Goal: Transaction & Acquisition: Purchase product/service

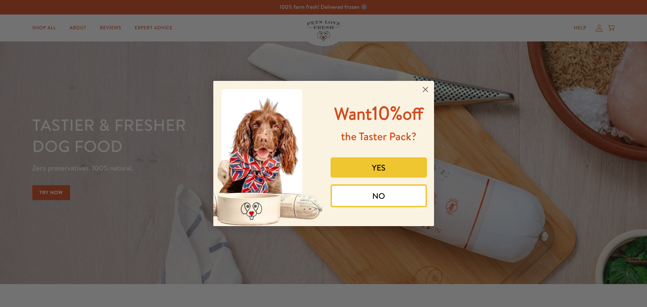
click at [426, 86] on circle "Close dialog" at bounding box center [424, 89] width 11 height 11
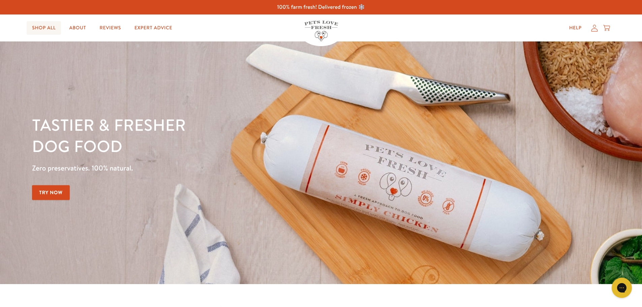
click at [44, 32] on link "Shop All" at bounding box center [44, 27] width 34 height 13
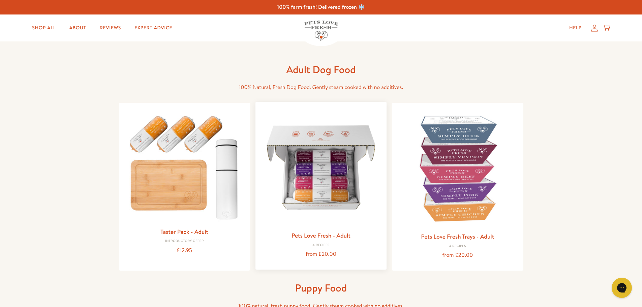
click at [329, 166] on img at bounding box center [321, 167] width 120 height 120
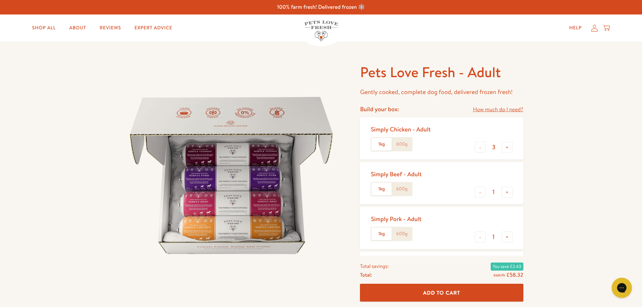
click at [400, 144] on label "600g" at bounding box center [401, 144] width 20 height 13
click at [0, 0] on input "600g" at bounding box center [0, 0] width 0 height 0
click at [504, 146] on button "+" at bounding box center [506, 147] width 11 height 11
type input "5"
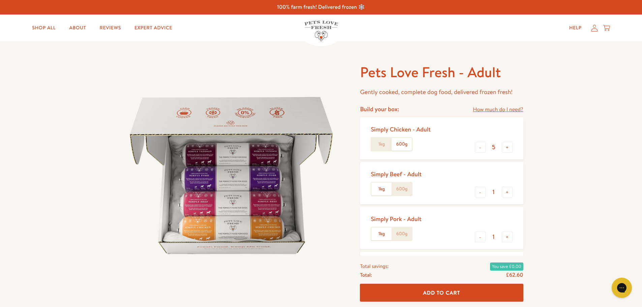
drag, startPoint x: 401, startPoint y: 192, endPoint x: 410, endPoint y: 193, distance: 8.6
click at [401, 192] on label "600g" at bounding box center [401, 189] width 20 height 13
click at [0, 0] on input "600g" at bounding box center [0, 0] width 0 height 0
click at [503, 190] on button "+" at bounding box center [506, 192] width 11 height 11
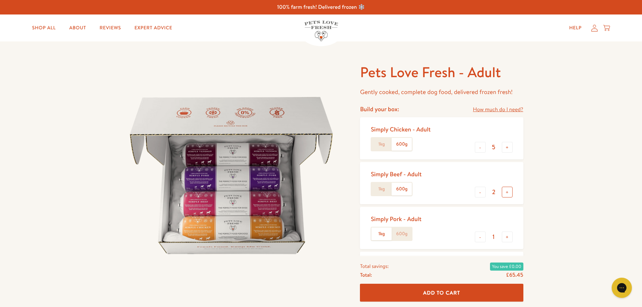
type input "3"
click at [507, 149] on button "+" at bounding box center [506, 147] width 11 height 11
type input "7"
click at [482, 237] on button "-" at bounding box center [480, 236] width 11 height 11
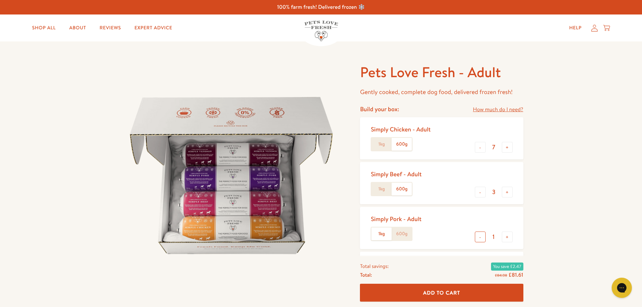
type input "0"
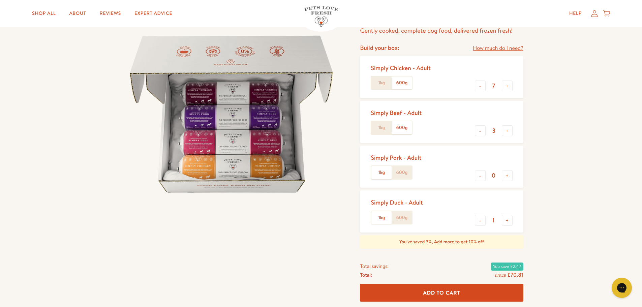
scroll to position [67, 0]
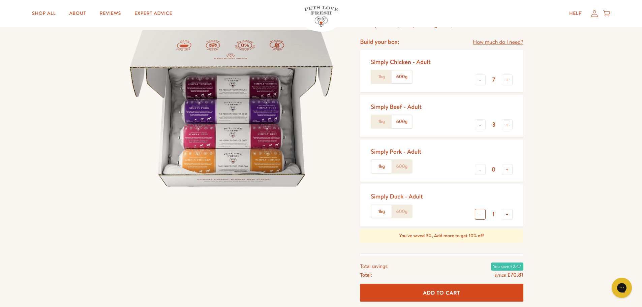
click at [482, 213] on button "-" at bounding box center [480, 214] width 11 height 11
type input "0"
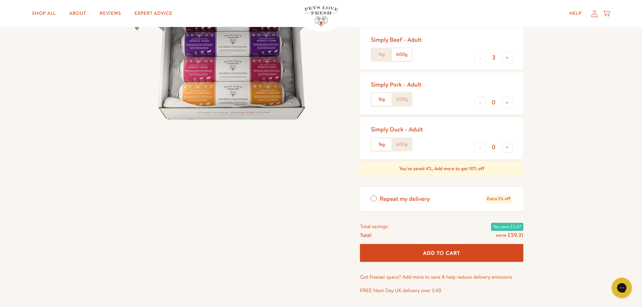
scroll to position [135, 0]
click at [435, 250] on span "Add To Cart" at bounding box center [441, 252] width 37 height 7
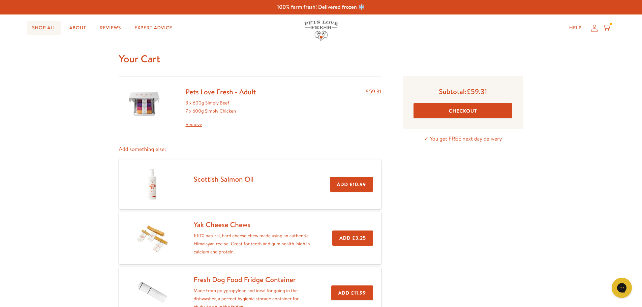
click at [42, 33] on link "Shop All" at bounding box center [44, 27] width 34 height 13
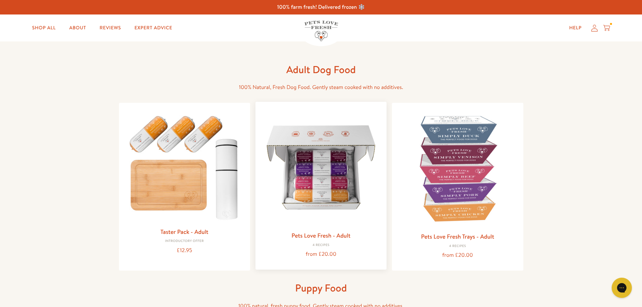
click at [334, 178] on img at bounding box center [321, 167] width 120 height 120
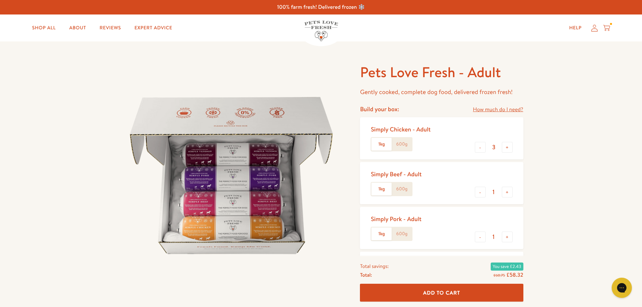
click at [402, 141] on label "600g" at bounding box center [401, 144] width 20 height 13
click at [0, 0] on input "600g" at bounding box center [0, 0] width 0 height 0
click at [482, 192] on button "-" at bounding box center [480, 192] width 11 height 11
type input "0"
click at [480, 233] on button "-" at bounding box center [480, 236] width 11 height 11
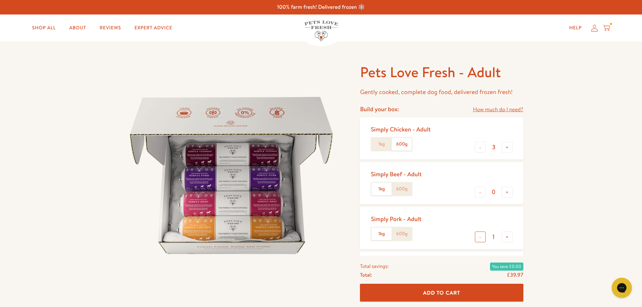
type input "0"
click at [478, 149] on button "-" at bounding box center [480, 147] width 11 height 11
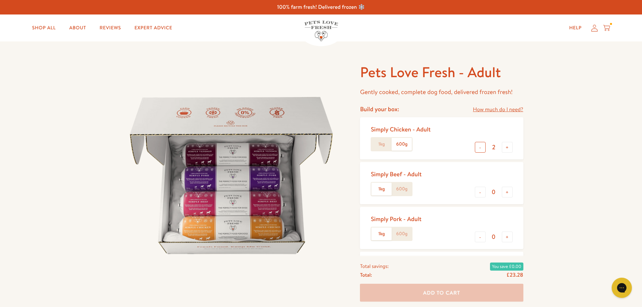
click at [478, 149] on button "-" at bounding box center [480, 147] width 11 height 11
type input "1"
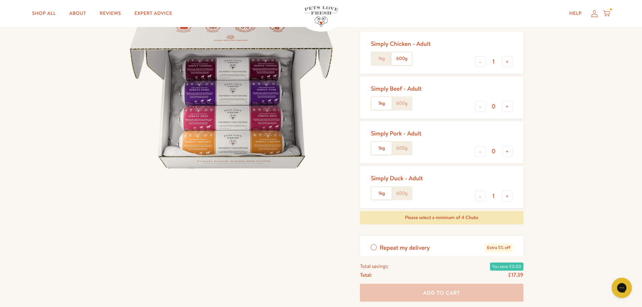
scroll to position [101, 0]
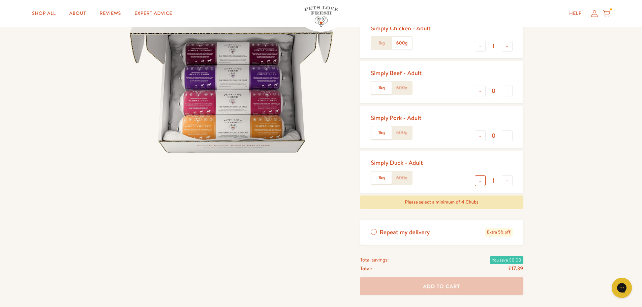
click at [478, 182] on button "-" at bounding box center [480, 180] width 11 height 11
type input "0"
click at [508, 48] on button "+" at bounding box center [506, 46] width 11 height 11
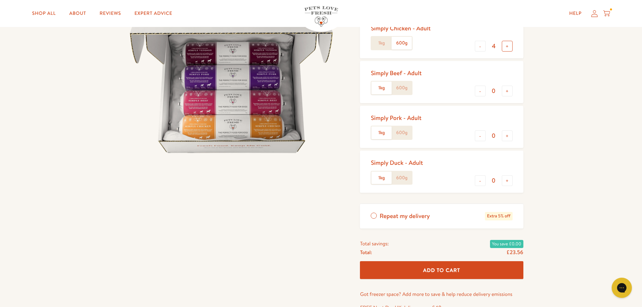
click at [508, 48] on button "+" at bounding box center [506, 46] width 11 height 11
type input "5"
